Goal: Information Seeking & Learning: Learn about a topic

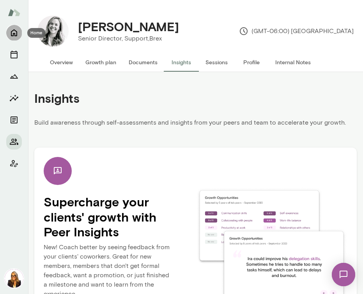
click at [12, 32] on icon "Home" at bounding box center [13, 32] width 9 height 9
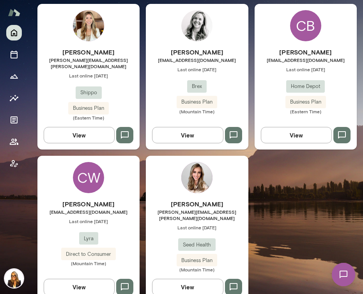
scroll to position [234, 0]
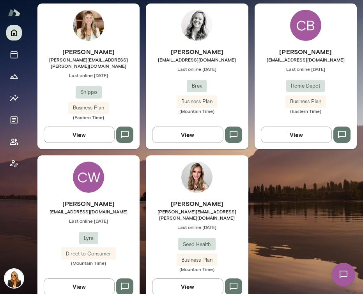
click at [319, 31] on div "CB [PERSON_NAME] [PERSON_NAME][EMAIL_ADDRESS][DOMAIN_NAME] Last online [DATE] H…" at bounding box center [306, 77] width 102 height 146
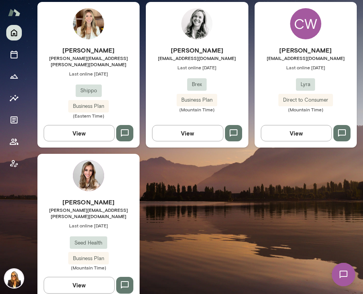
scroll to position [237, 0]
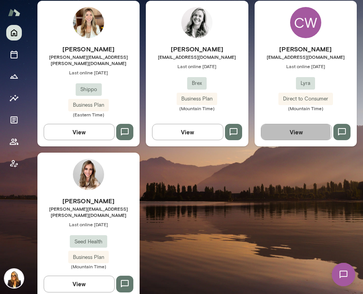
click at [278, 127] on button "View" at bounding box center [296, 132] width 71 height 16
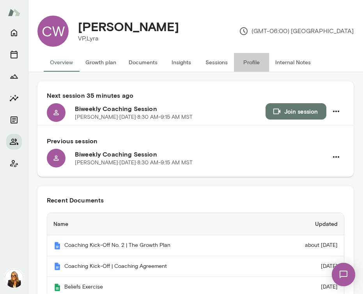
click at [244, 63] on button "Profile" at bounding box center [251, 62] width 35 height 19
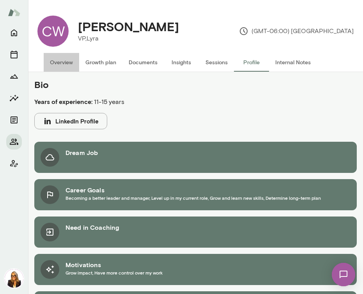
click at [64, 62] on button "Overview" at bounding box center [61, 62] width 35 height 19
